Goal: Transaction & Acquisition: Purchase product/service

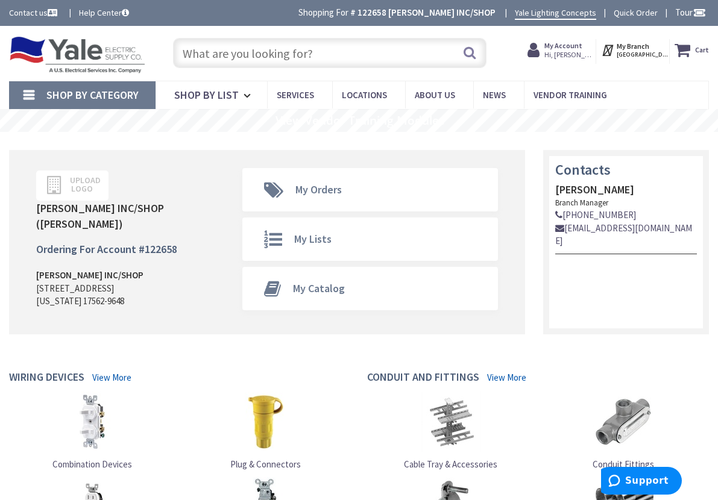
click at [321, 56] on input "text" at bounding box center [329, 53] width 313 height 30
paste input "TEB132060"
type input "TEB132060"
